Goal: Information Seeking & Learning: Find specific page/section

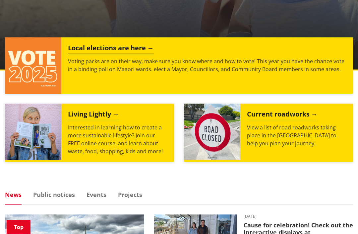
click at [57, 195] on link "Public notices" at bounding box center [54, 195] width 42 height 6
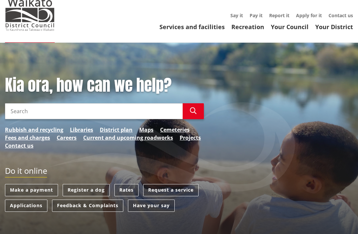
scroll to position [23, 0]
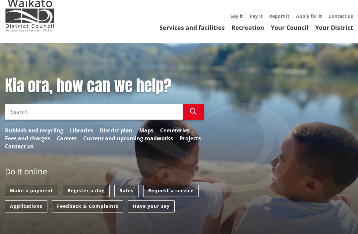
click at [287, 30] on link "Your Council" at bounding box center [290, 28] width 38 height 8
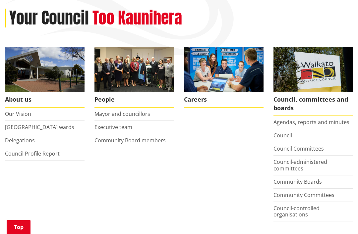
scroll to position [87, 0]
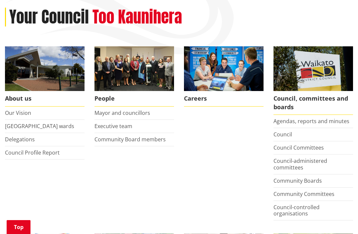
click at [342, 120] on link "Agendas, reports and minutes" at bounding box center [311, 121] width 76 height 7
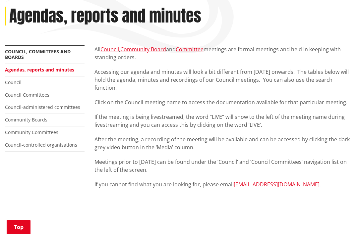
scroll to position [85, 0]
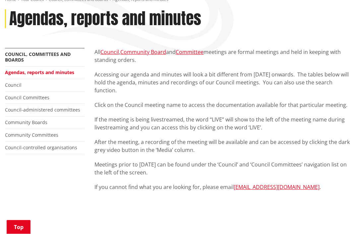
click at [19, 83] on link "Council" at bounding box center [13, 85] width 17 height 6
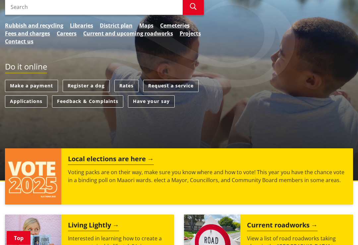
scroll to position [128, 0]
click at [124, 159] on h2 "Local elections are here" at bounding box center [111, 160] width 86 height 10
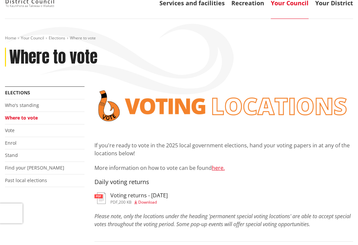
scroll to position [47, 0]
click at [123, 195] on h3 "Voting returns - 1/10/2025" at bounding box center [138, 196] width 57 height 6
